Goal: Check status: Check status

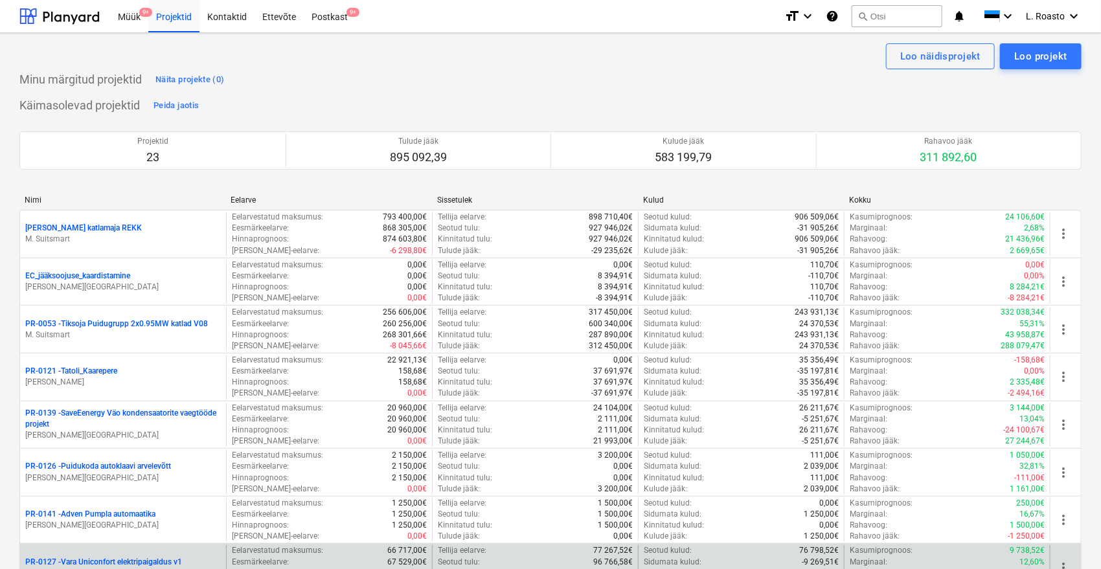
click at [134, 558] on p "PR-0127 - Vara Uniconfort elektripaigaldus v1" at bounding box center [103, 562] width 157 height 11
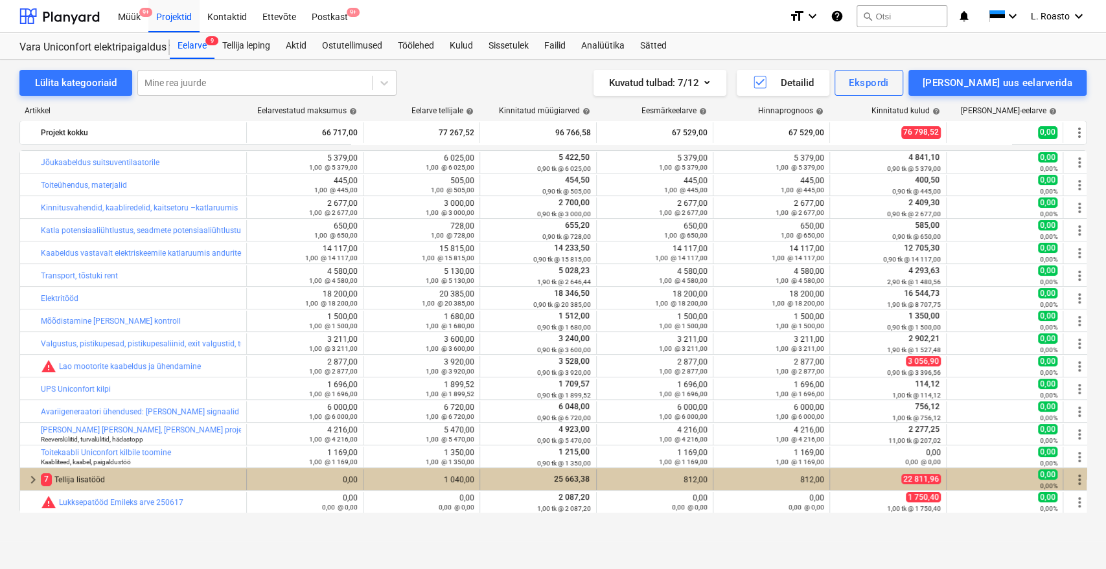
click at [81, 472] on div "7 Tellija lisatööd" at bounding box center [141, 480] width 200 height 21
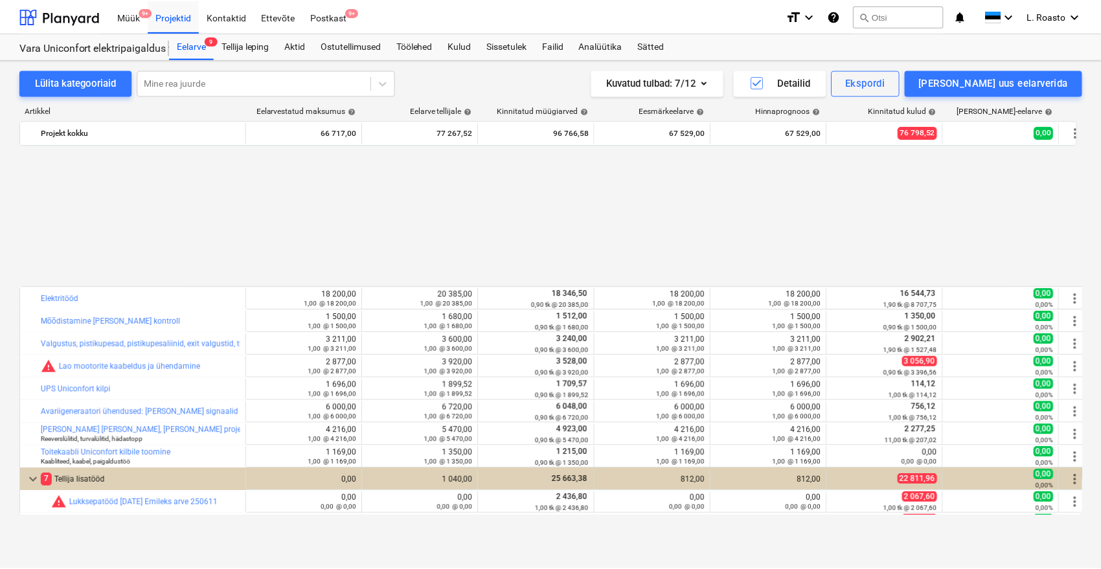
scroll to position [201, 0]
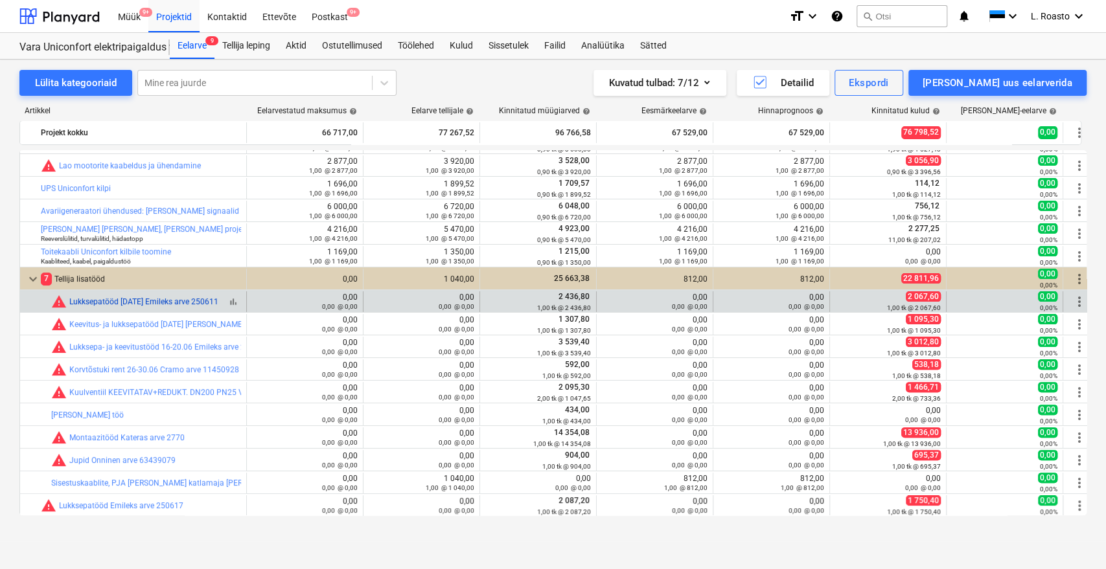
click at [142, 298] on link "Lukksepatööd [DATE] Emileks arve 250611" at bounding box center [143, 301] width 149 height 9
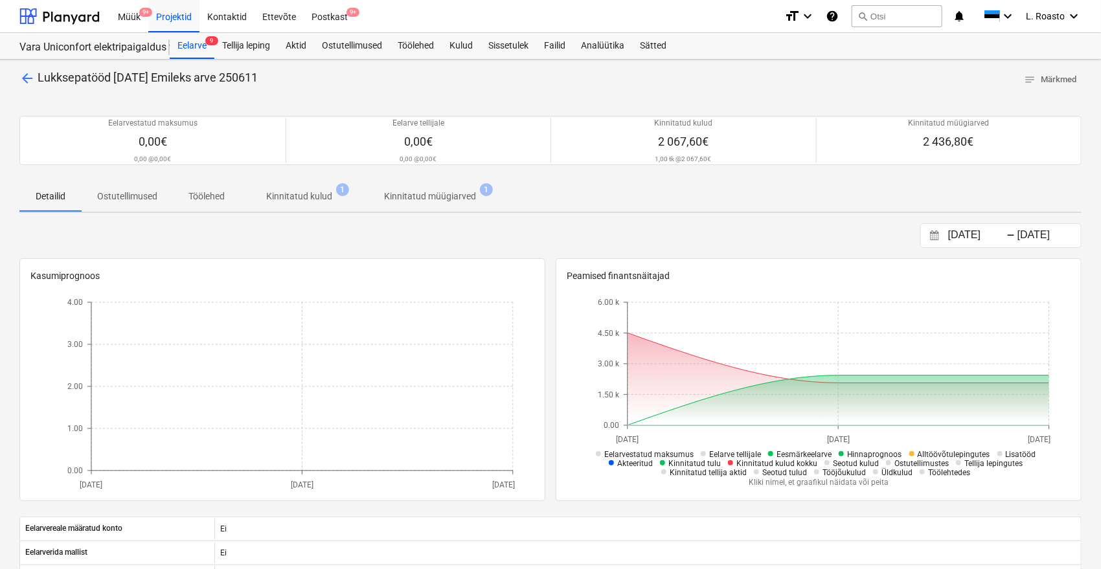
click at [308, 196] on p "Kinnitatud kulud" at bounding box center [299, 197] width 66 height 14
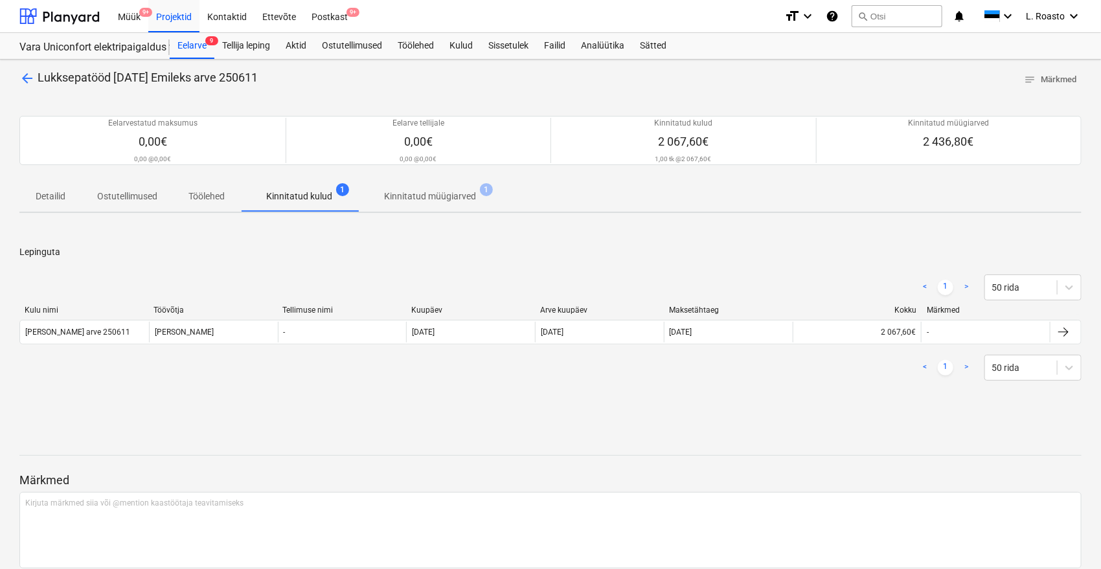
click at [31, 73] on span "arrow_back" at bounding box center [27, 79] width 16 height 16
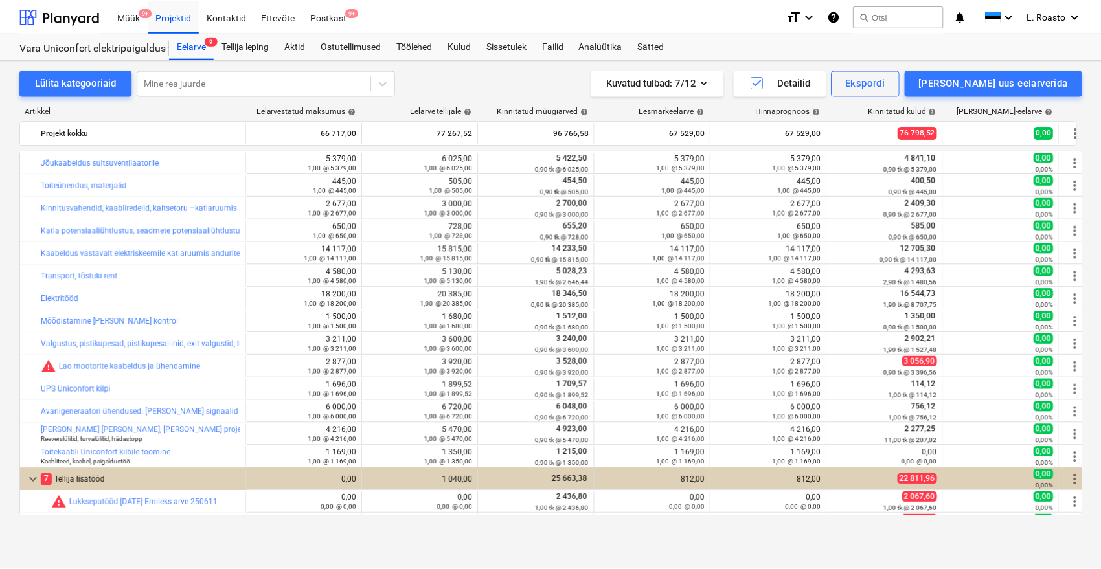
scroll to position [201, 0]
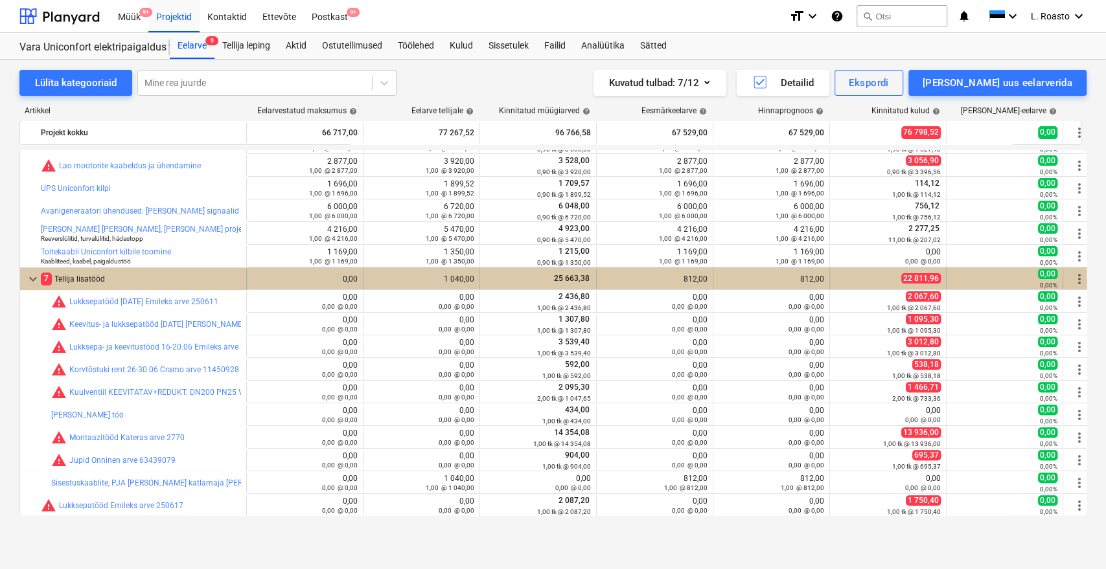
click at [1077, 282] on span "more_vert" at bounding box center [1079, 279] width 16 height 16
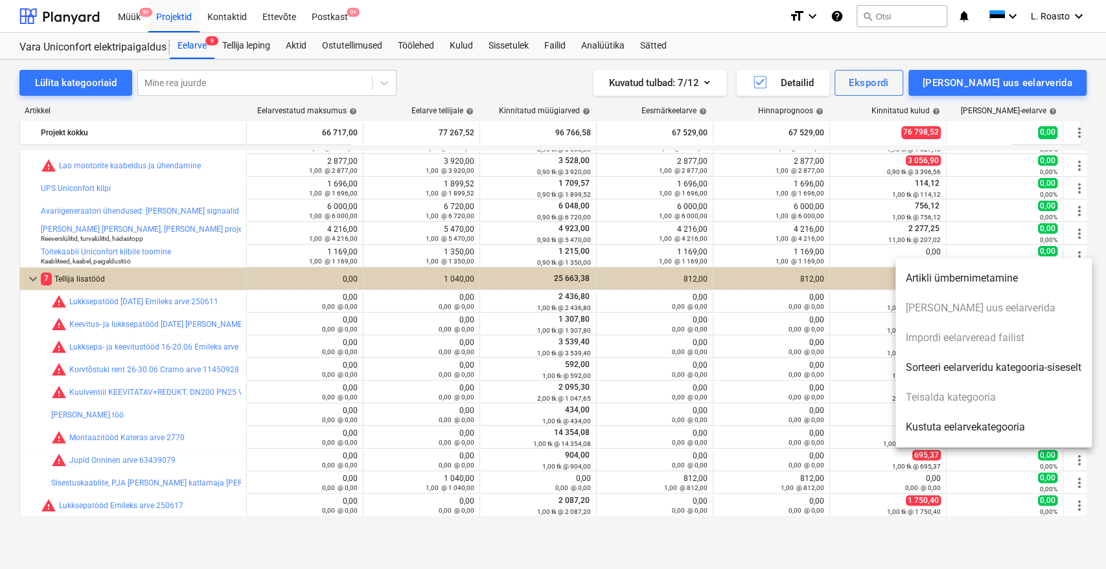
click at [924, 54] on div at bounding box center [553, 284] width 1106 height 569
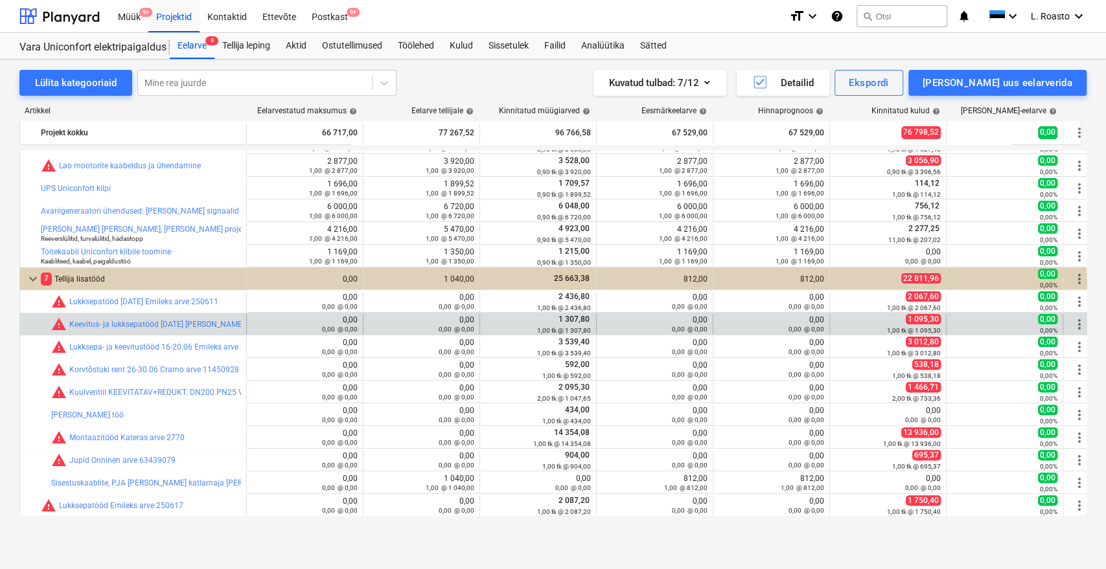
click at [1074, 326] on span "more_vert" at bounding box center [1079, 325] width 16 height 16
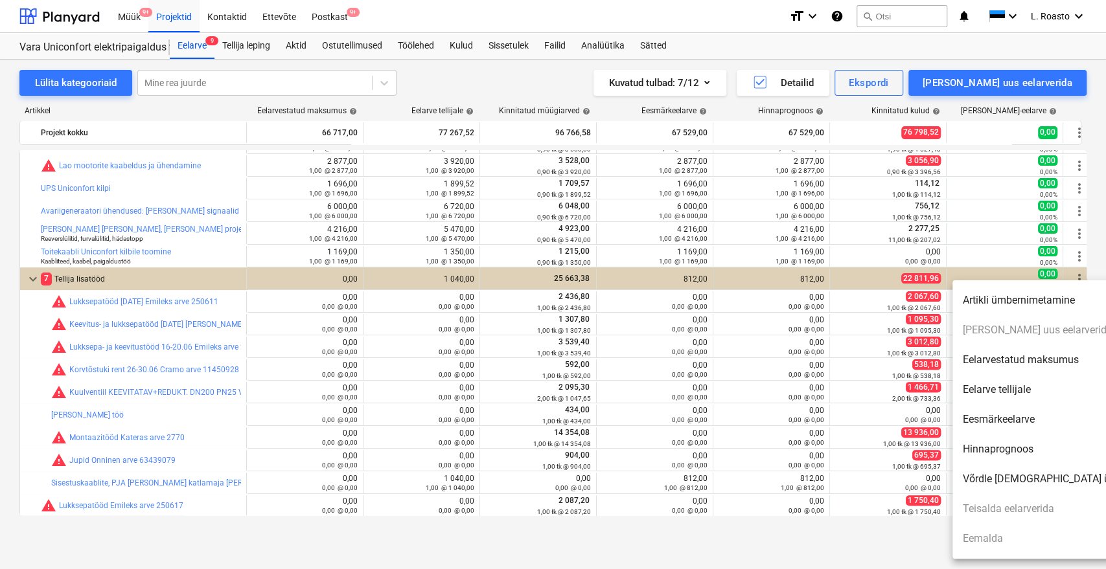
click at [1005, 512] on ul "Artikli ümbernimetamine [PERSON_NAME] uus eelarverida Eelarvestatud maksumus Ee…" at bounding box center [1063, 419] width 223 height 279
click at [869, 568] on div at bounding box center [553, 284] width 1106 height 569
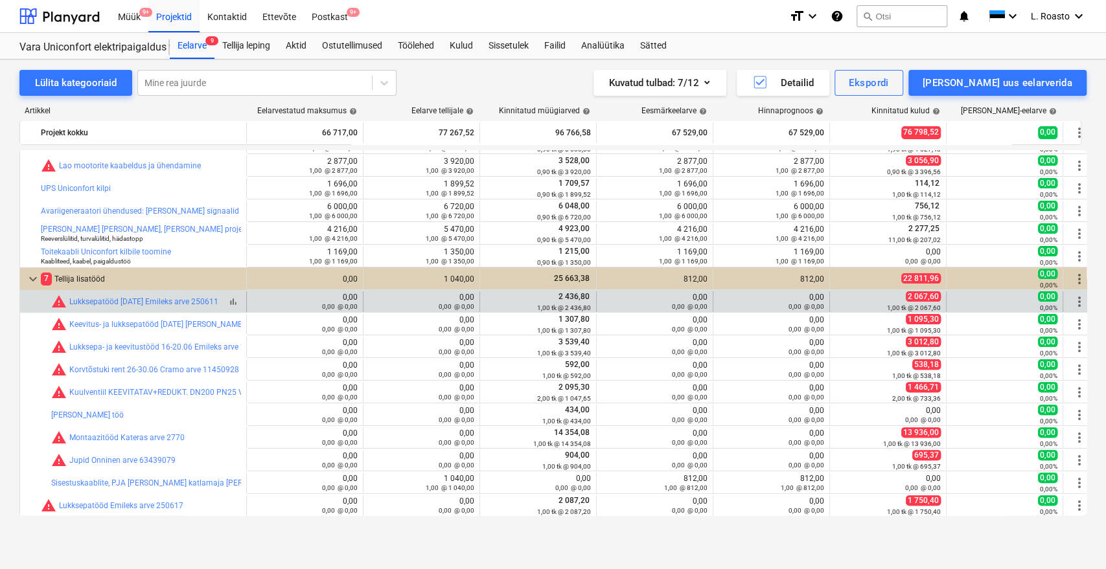
drag, startPoint x: 66, startPoint y: 299, endPoint x: 130, endPoint y: 308, distance: 64.1
click at [130, 308] on div "warning Lukksepatööd [DATE] Emileks arve 250611" at bounding box center [134, 302] width 167 height 16
click at [153, 298] on link "Lukksepatööd [DATE] Emileks arve 250611" at bounding box center [143, 301] width 149 height 9
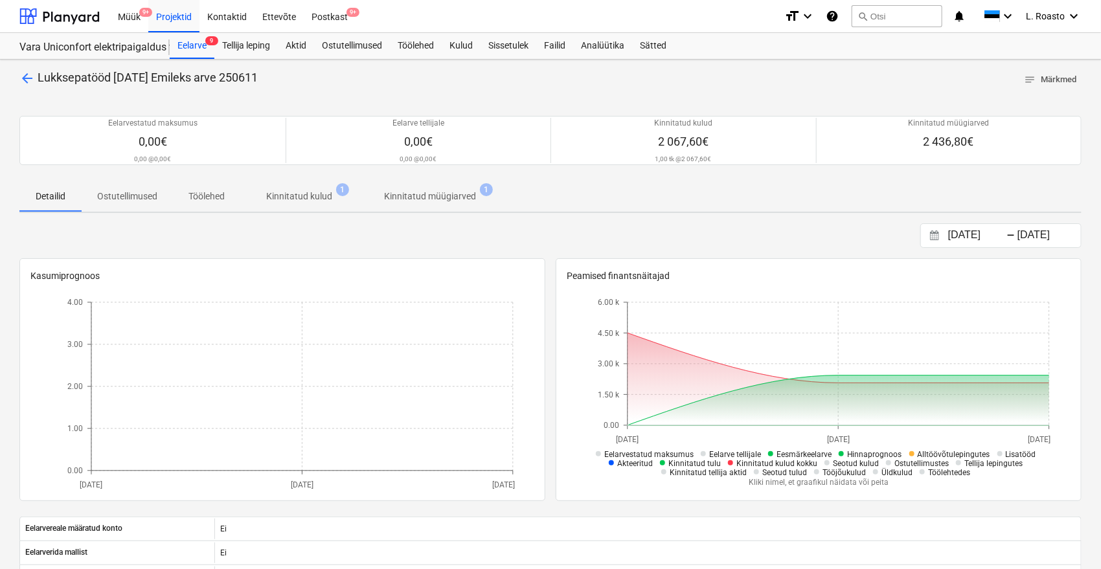
click at [1047, 71] on button "notes Märkmed" at bounding box center [1050, 80] width 63 height 20
click at [326, 196] on p "Kinnitatud kulud" at bounding box center [299, 197] width 66 height 14
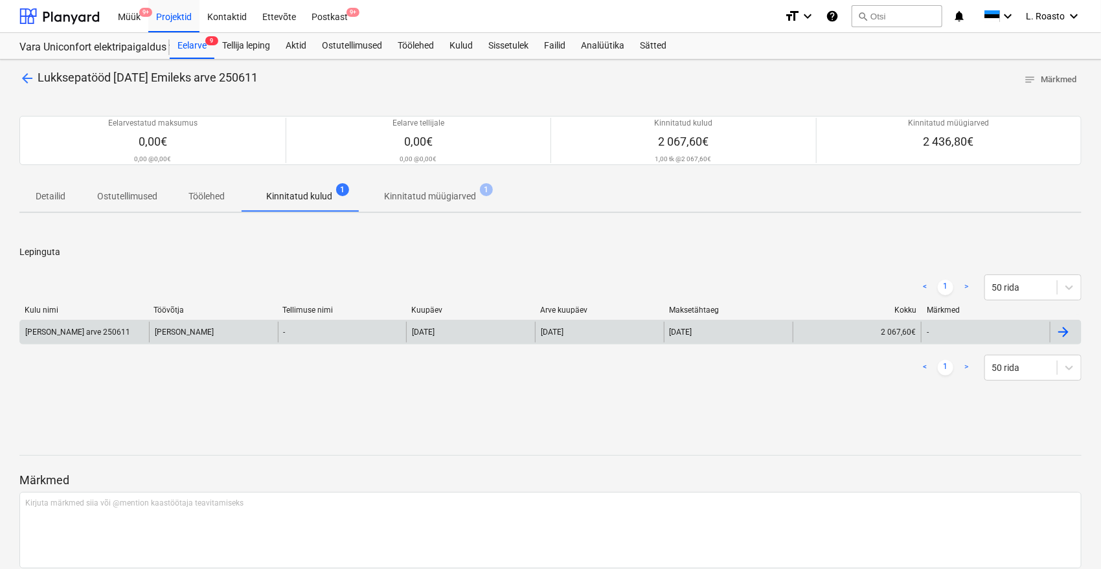
click at [1048, 327] on div "-" at bounding box center [985, 332] width 129 height 21
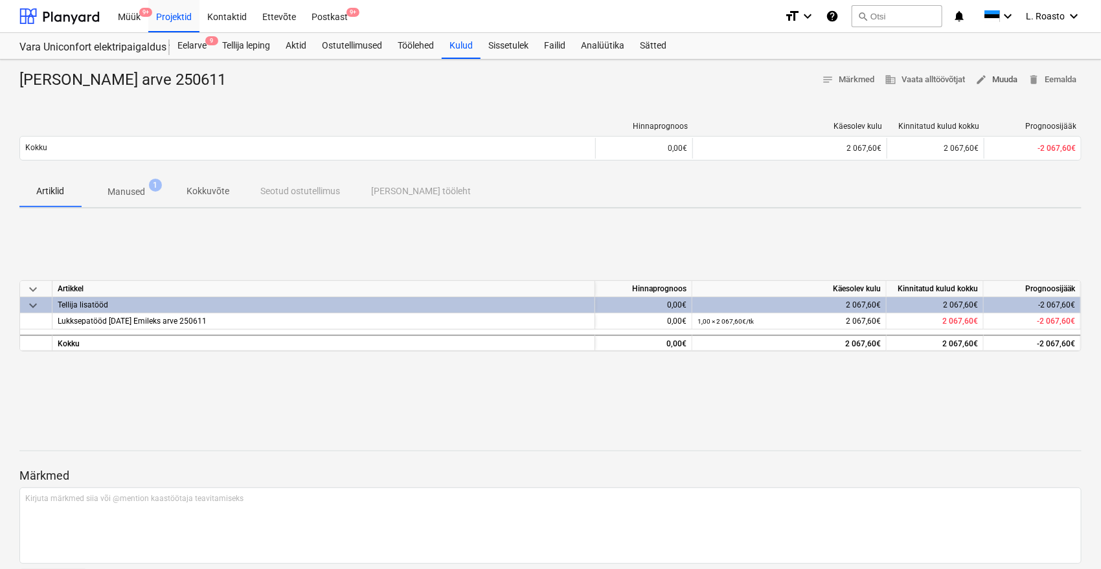
click at [986, 76] on span "edit Muuda" at bounding box center [996, 80] width 42 height 15
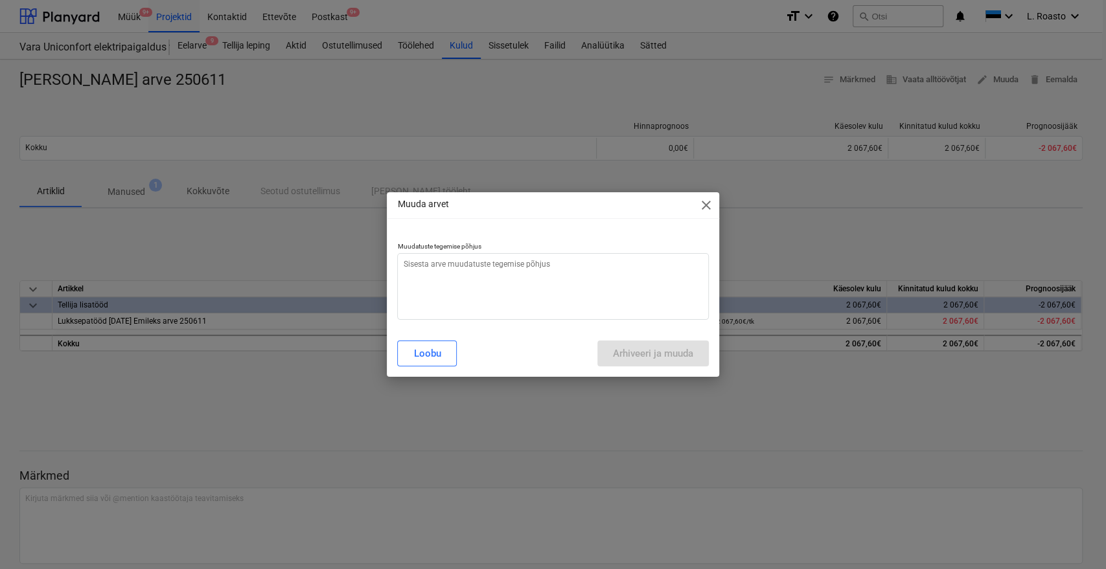
click at [697, 207] on div "Muuda arvet close" at bounding box center [553, 205] width 332 height 26
click at [705, 209] on span "close" at bounding box center [706, 206] width 16 height 16
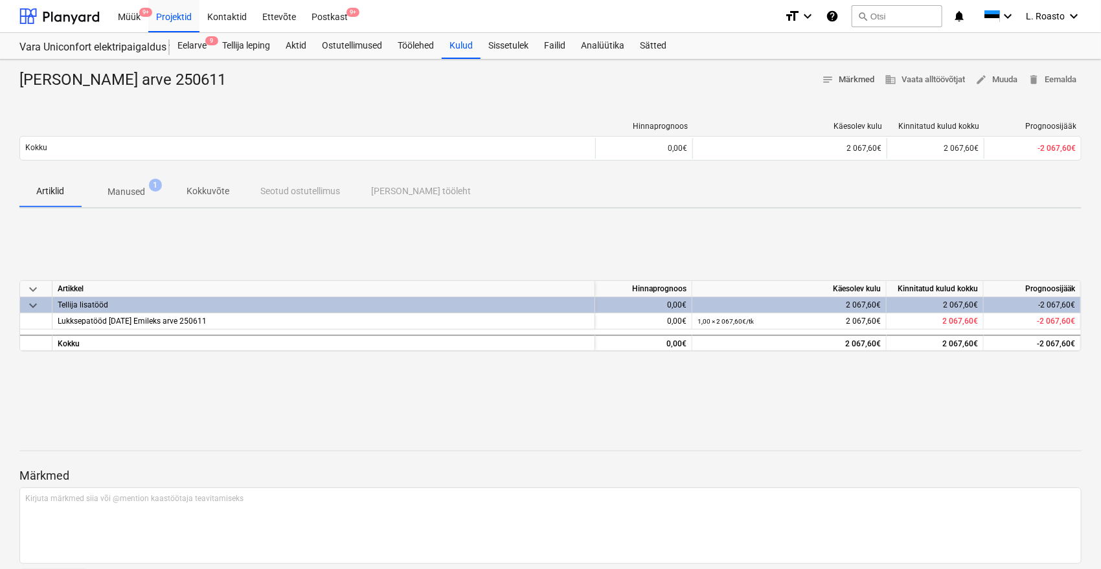
click at [836, 83] on span "notes Märkmed" at bounding box center [848, 80] width 52 height 15
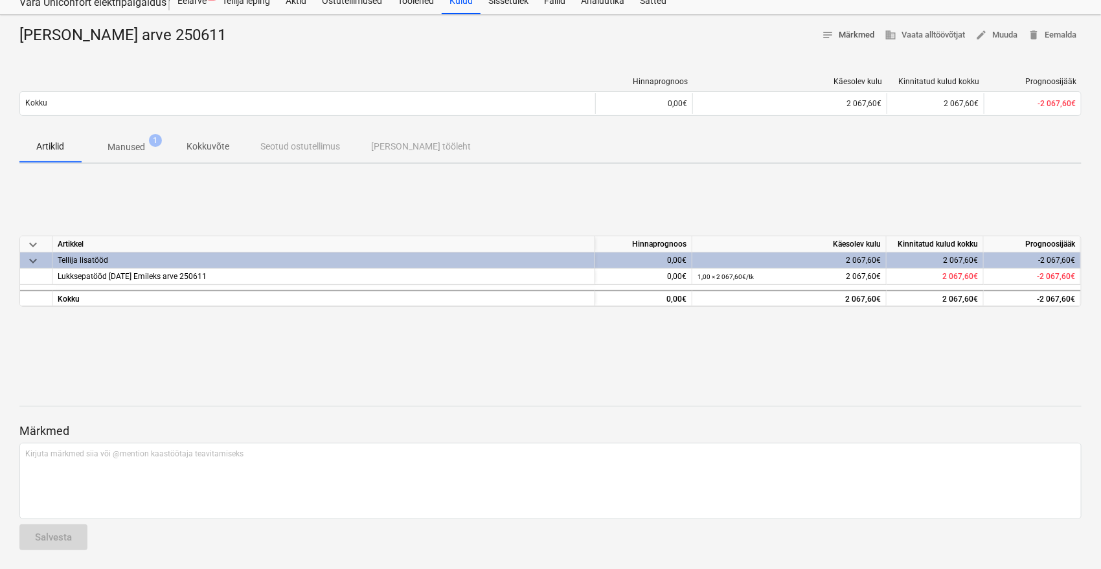
scroll to position [46, 0]
click at [1005, 34] on span "edit Muuda" at bounding box center [996, 34] width 42 height 15
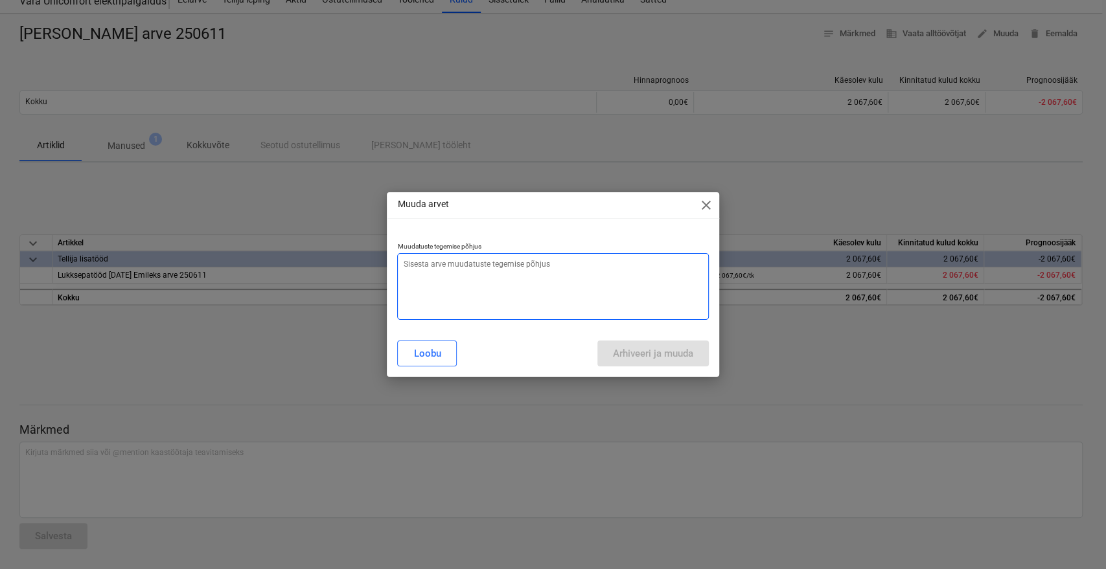
click at [575, 269] on textarea at bounding box center [552, 286] width 311 height 67
click at [303, 43] on div "Muuda arvet close Muudatuste tegemise põhjus Loobu Arhiveeri ja muuda" at bounding box center [553, 284] width 1106 height 569
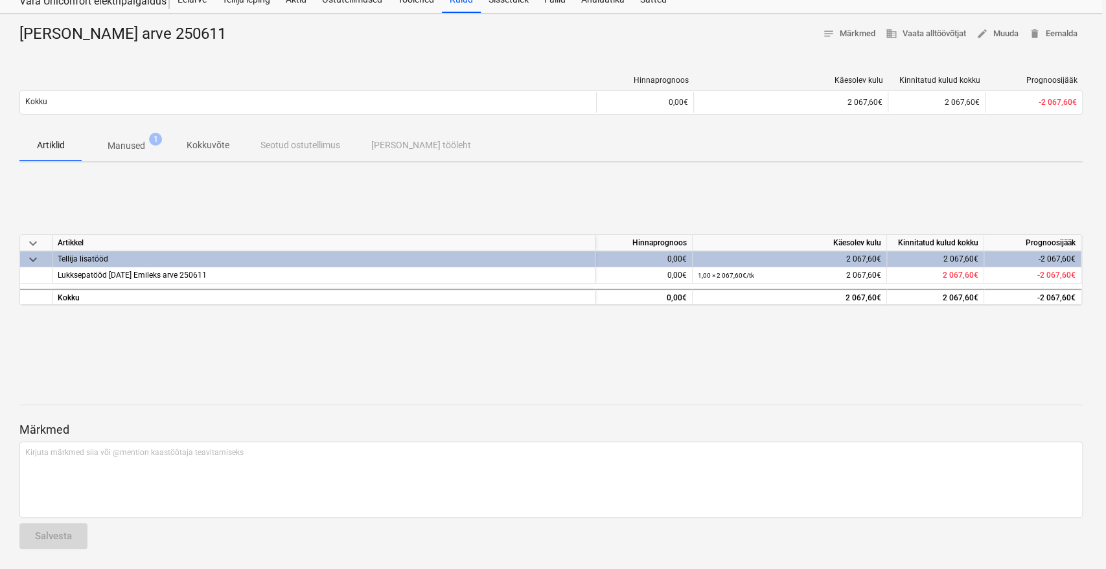
type textarea "x"
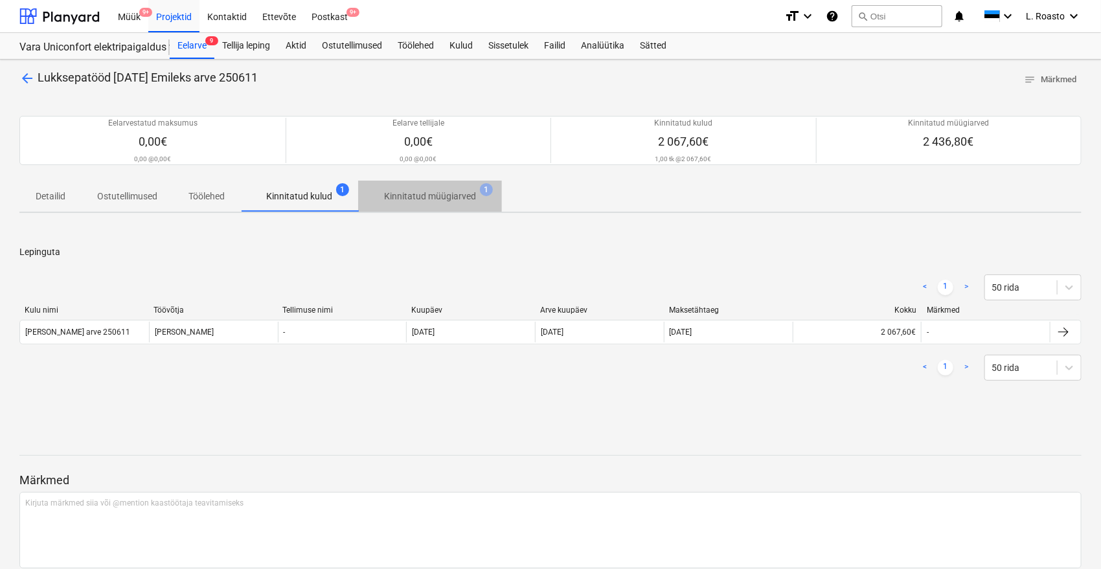
click at [470, 203] on span "Kinnitatud müügiarved 1" at bounding box center [430, 196] width 144 height 23
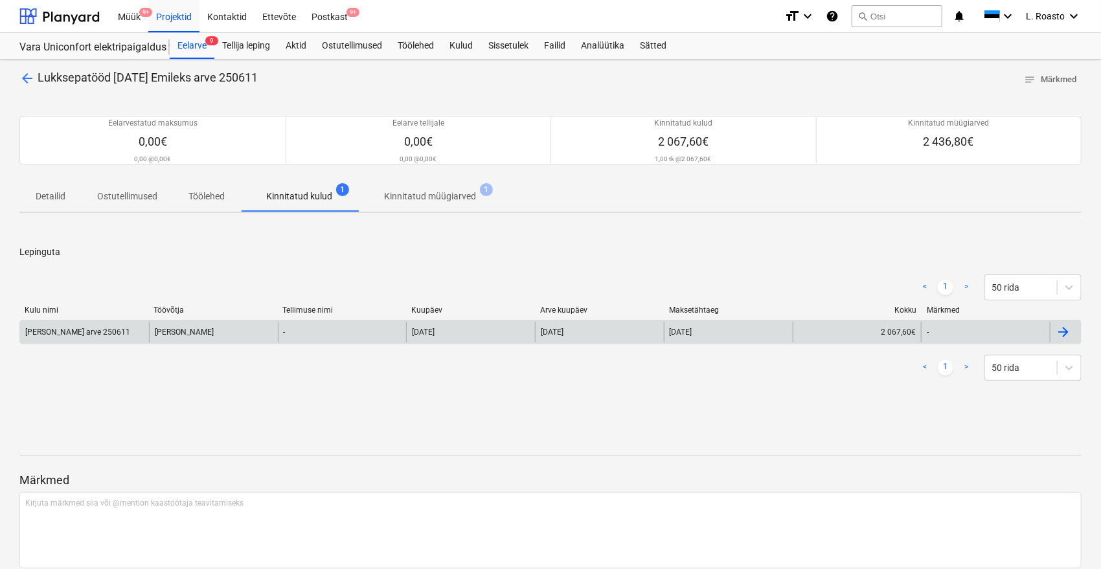
click at [201, 333] on div "[PERSON_NAME]" at bounding box center [213, 332] width 129 height 21
